Goal: Task Accomplishment & Management: Manage account settings

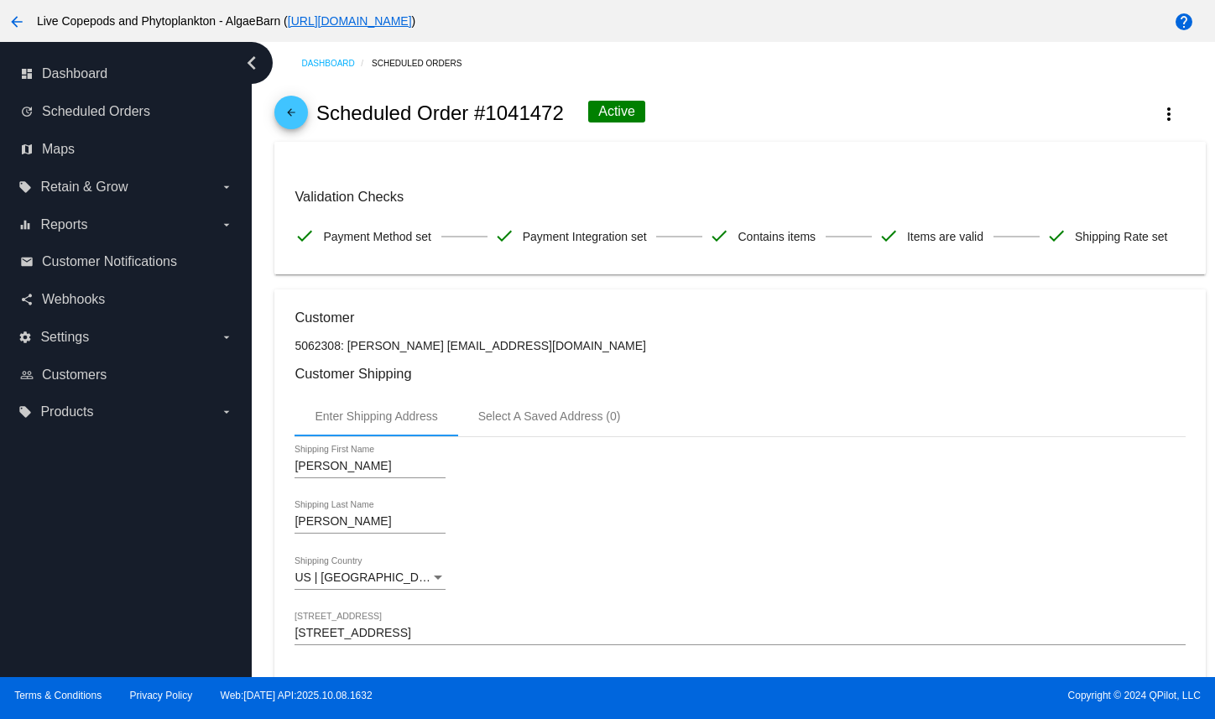
scroll to position [1344, 0]
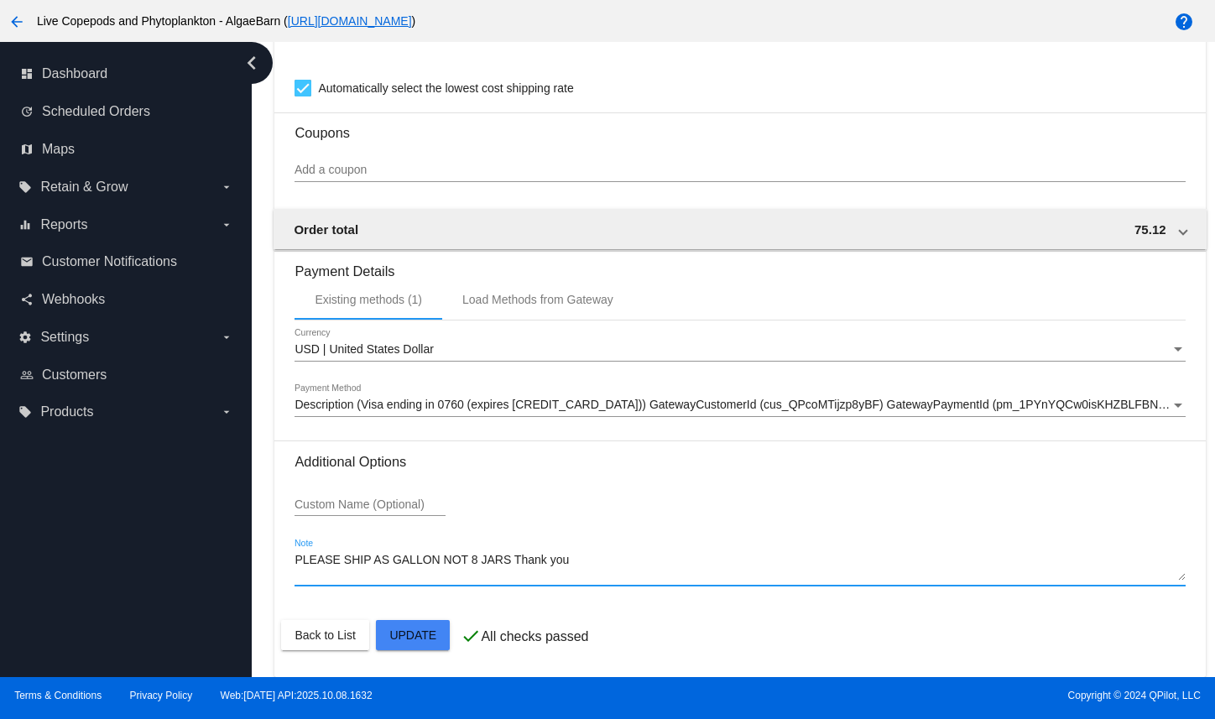
click at [118, 119] on span "Scheduled Orders" at bounding box center [96, 111] width 108 height 15
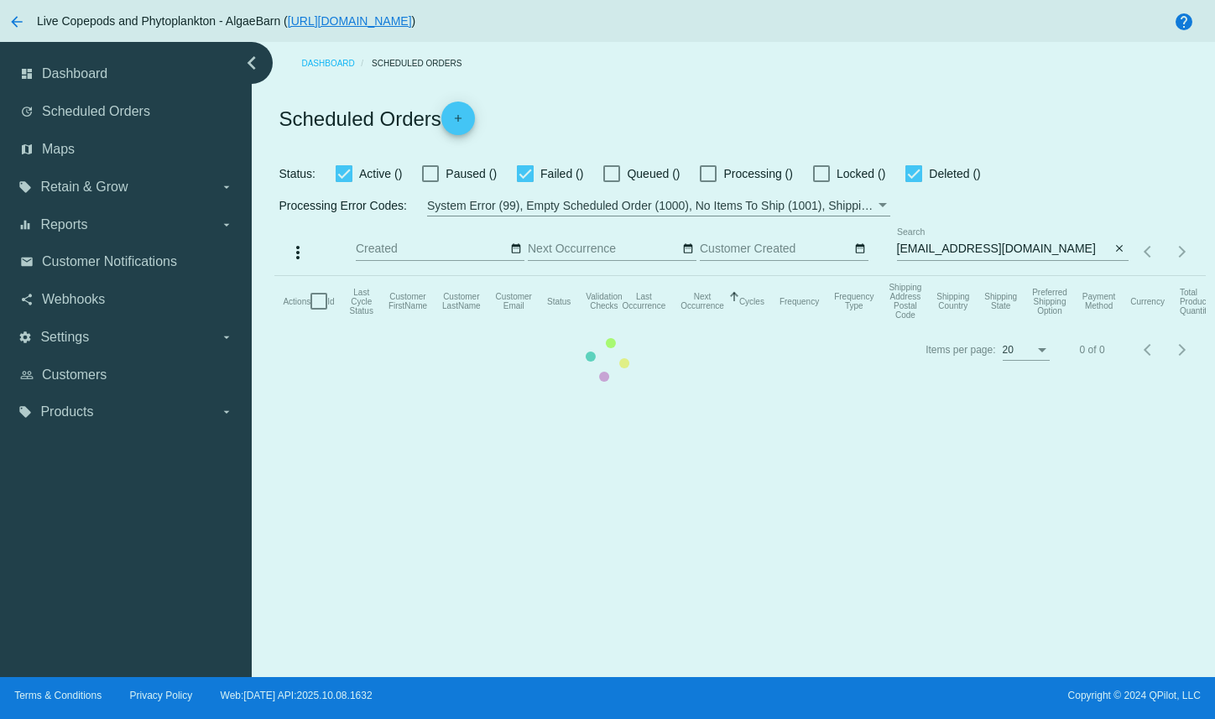
checkbox input "true"
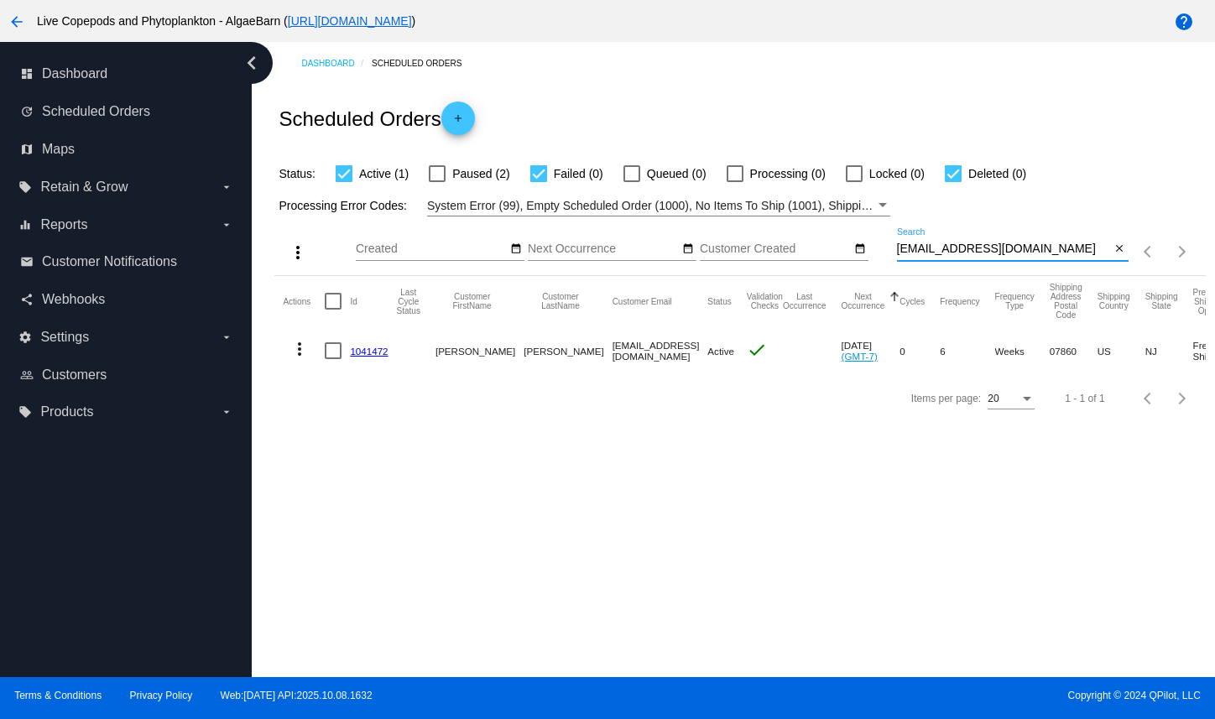
drag, startPoint x: 1055, startPoint y: 277, endPoint x: 894, endPoint y: 277, distance: 161.1
click at [894, 276] on div "more_vert Oct Jan Feb Mar [DATE]" at bounding box center [739, 246] width 930 height 60
click at [1051, 256] on input "[EMAIL_ADDRESS][DOMAIN_NAME]" at bounding box center [1004, 248] width 214 height 13
drag, startPoint x: 1051, startPoint y: 274, endPoint x: 869, endPoint y: 283, distance: 182.3
click at [869, 276] on div "more_vert Oct Jan Feb Mar [DATE]" at bounding box center [739, 246] width 930 height 60
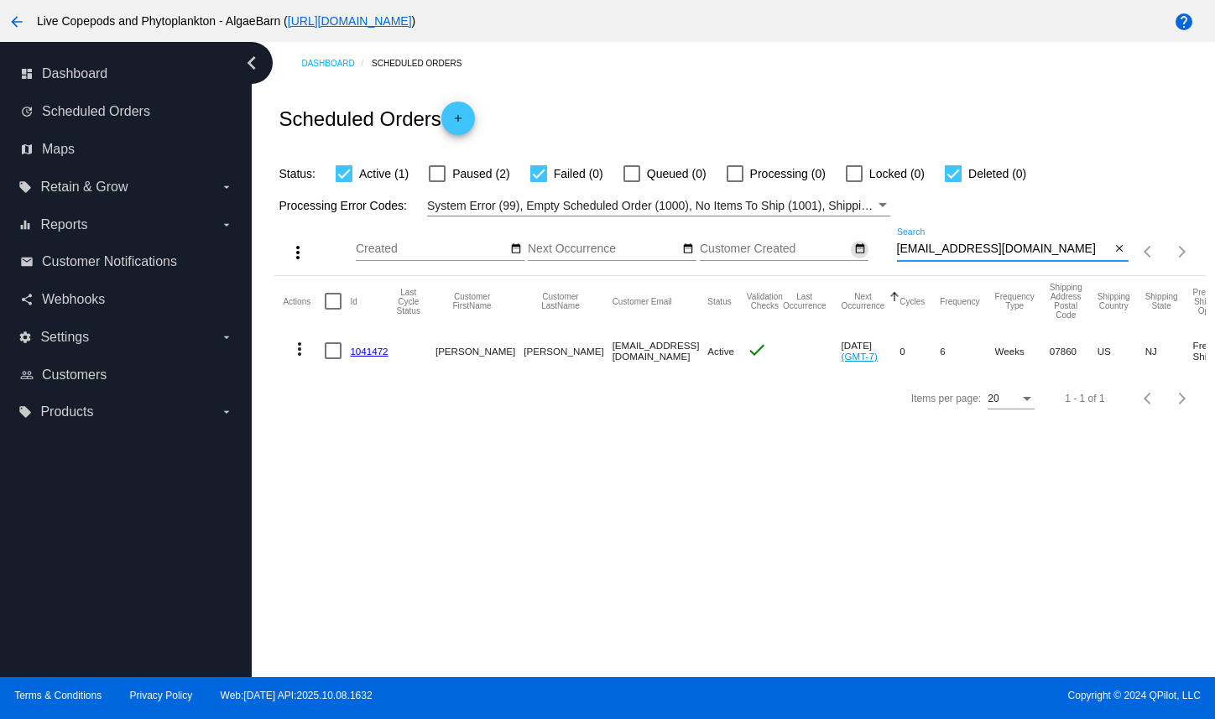
paste input "mabnapa@ao"
type input "[EMAIL_ADDRESS][DOMAIN_NAME]"
